Goal: Find specific page/section: Find specific page/section

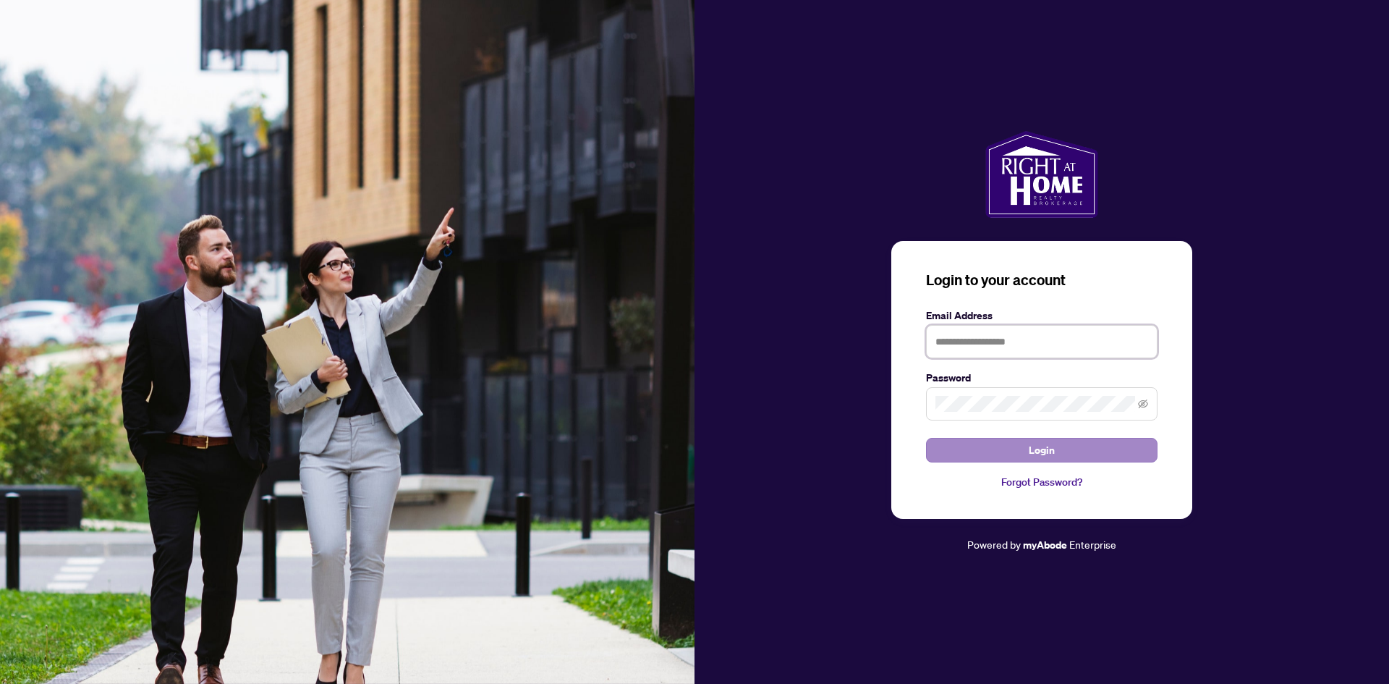
type input "**********"
click at [967, 443] on button "Login" at bounding box center [1042, 450] width 232 height 25
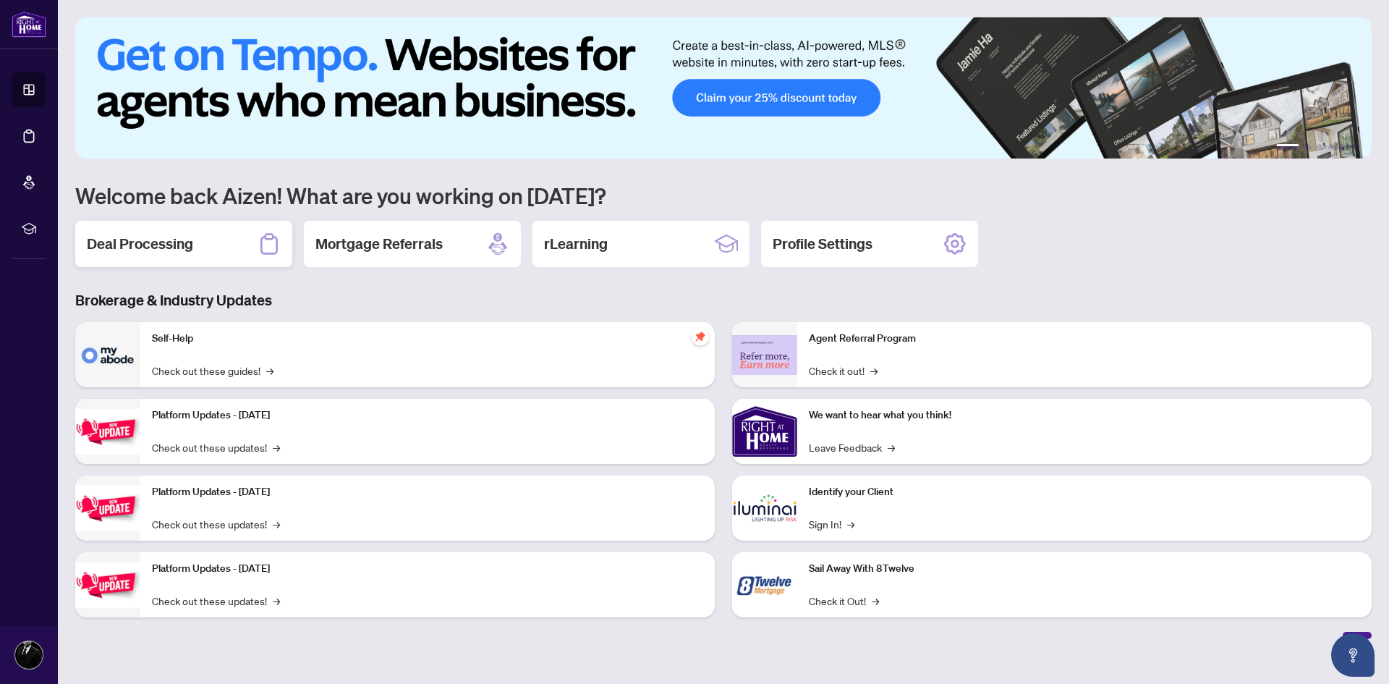
click at [180, 248] on h2 "Deal Processing" at bounding box center [140, 244] width 106 height 20
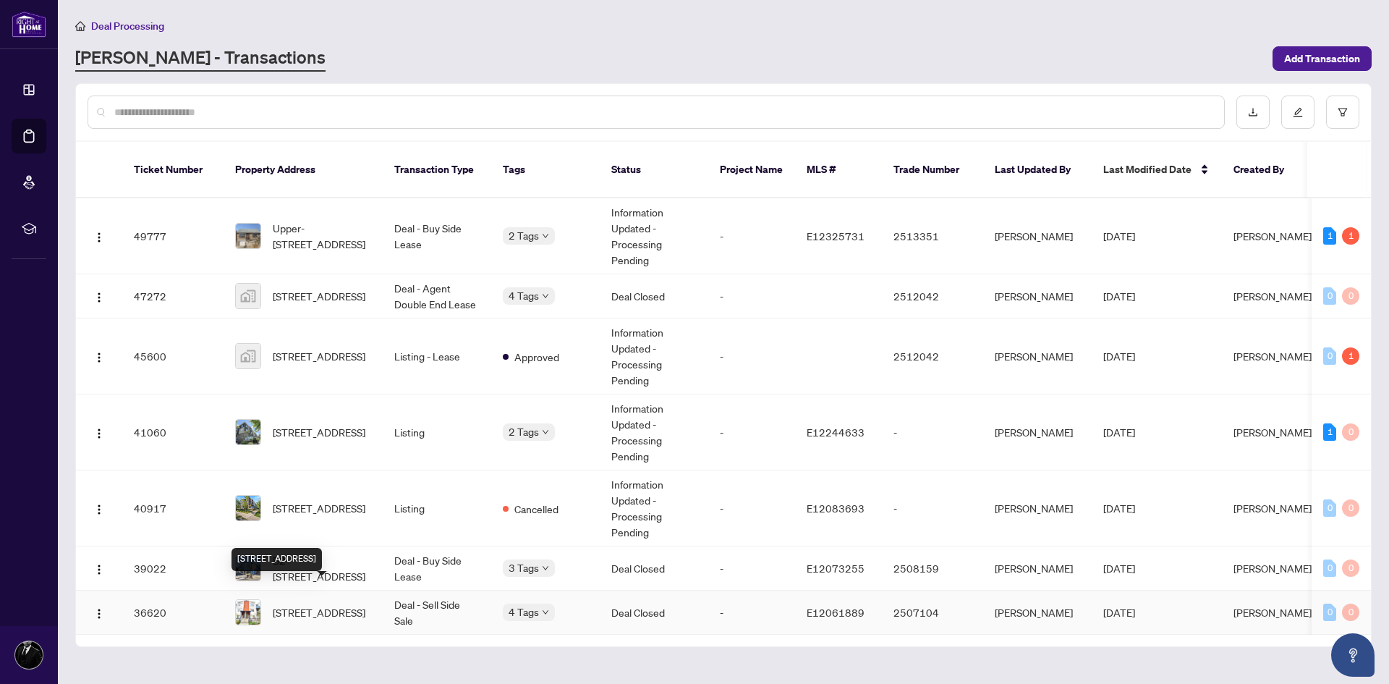
click at [324, 604] on span "[STREET_ADDRESS]" at bounding box center [319, 612] width 93 height 16
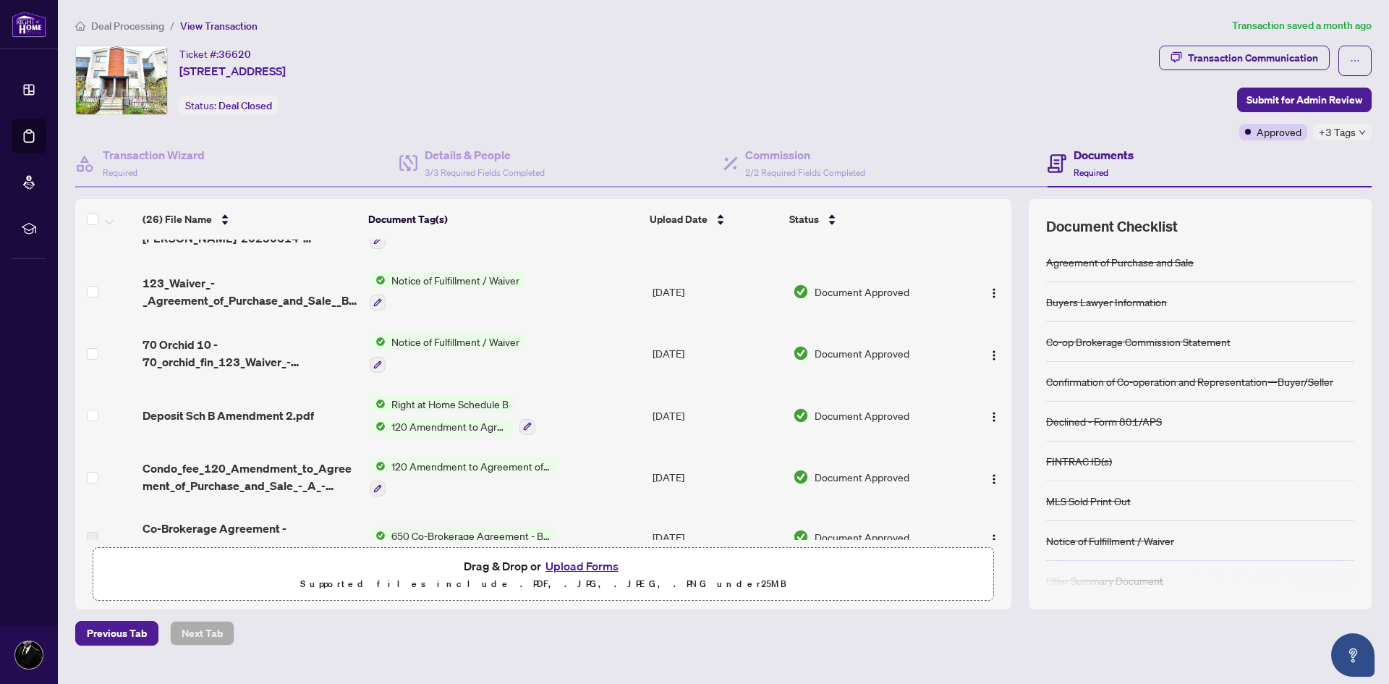
scroll to position [579, 0]
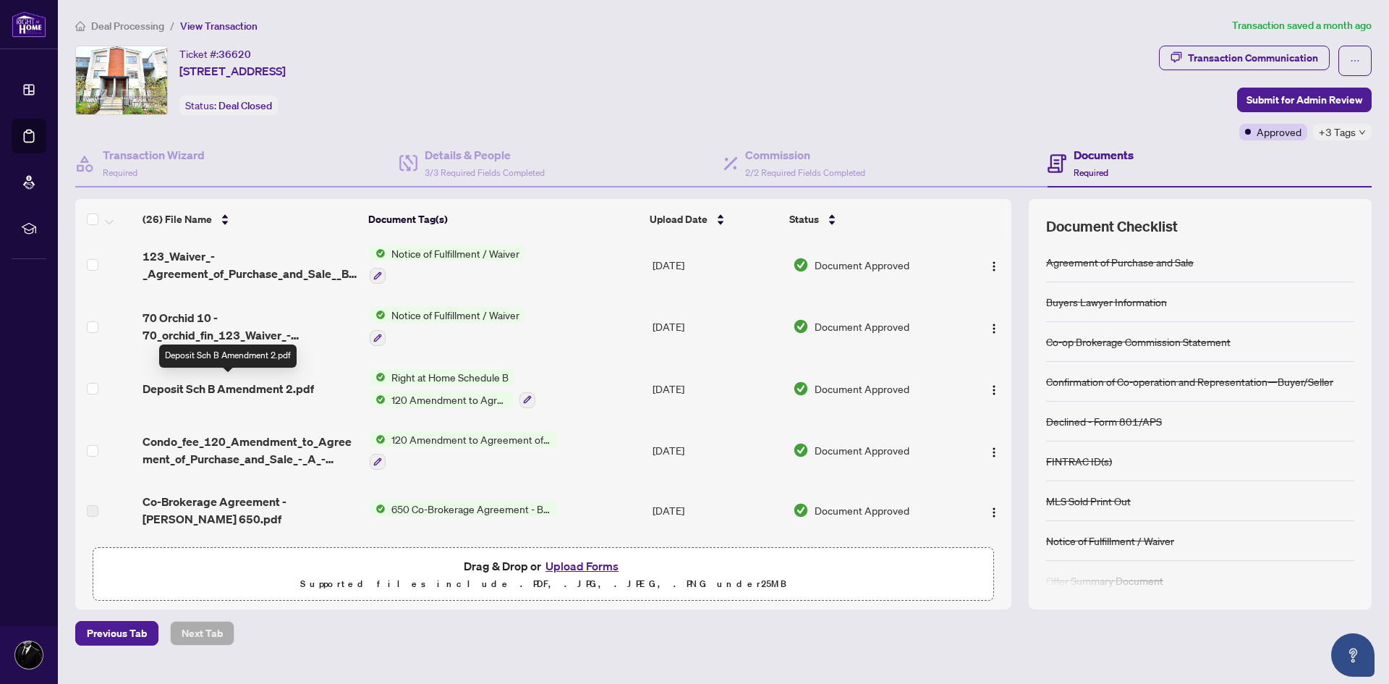
click at [257, 387] on span "Deposit Sch B Amendment 2.pdf" at bounding box center [228, 388] width 171 height 17
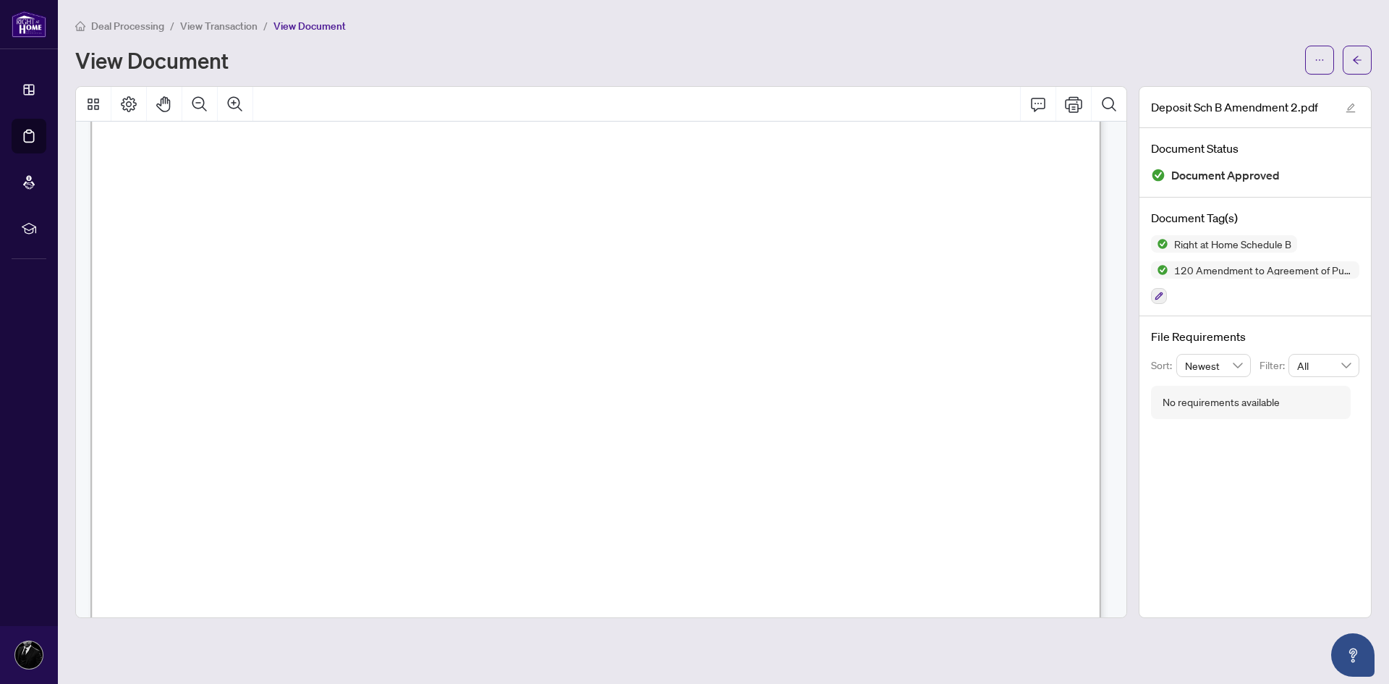
scroll to position [362, 0]
